Goal: Task Accomplishment & Management: Manage account settings

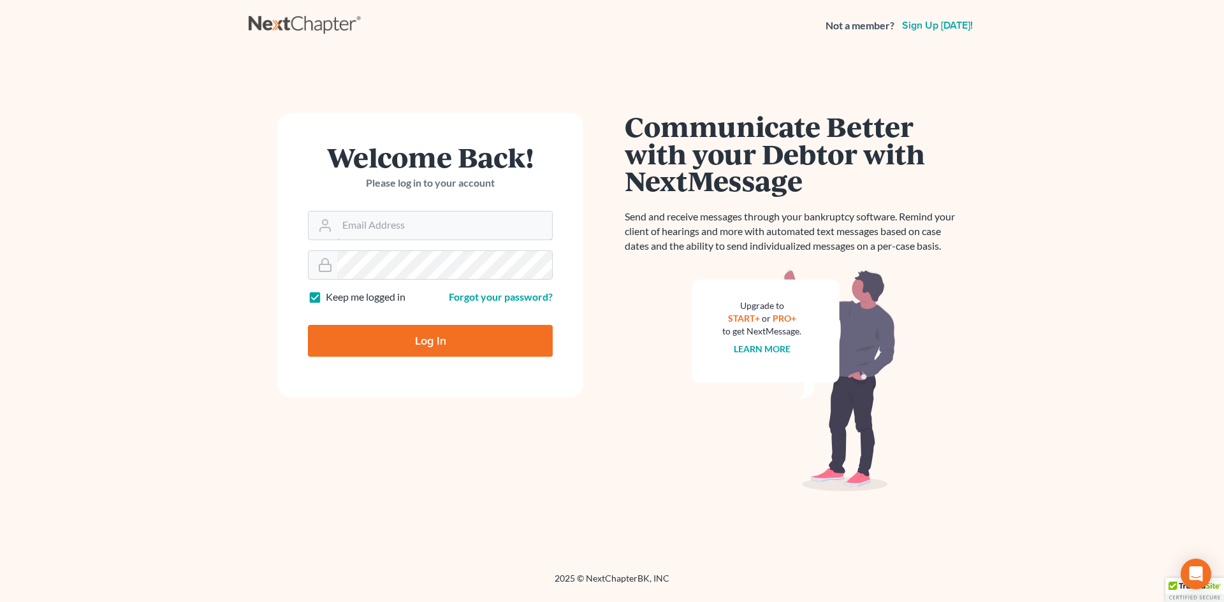
type input "[EMAIL_ADDRESS][DOMAIN_NAME]"
click at [416, 341] on input "Log In" at bounding box center [430, 341] width 245 height 32
type input "Thinking..."
